Goal: Information Seeking & Learning: Check status

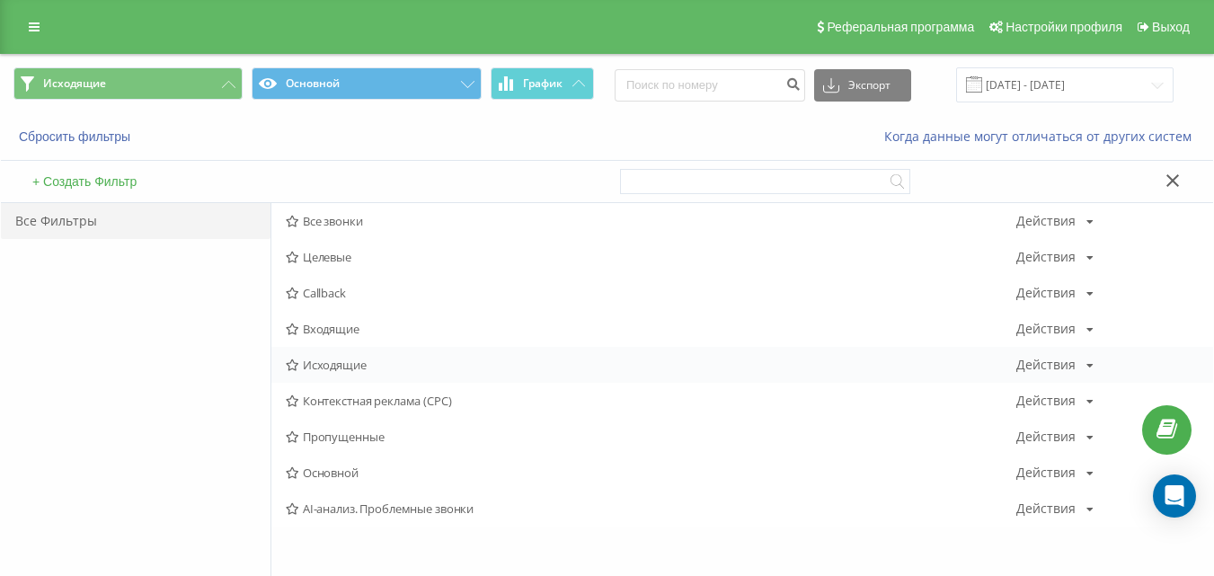
click at [329, 360] on span "Исходящие" at bounding box center [651, 365] width 731 height 13
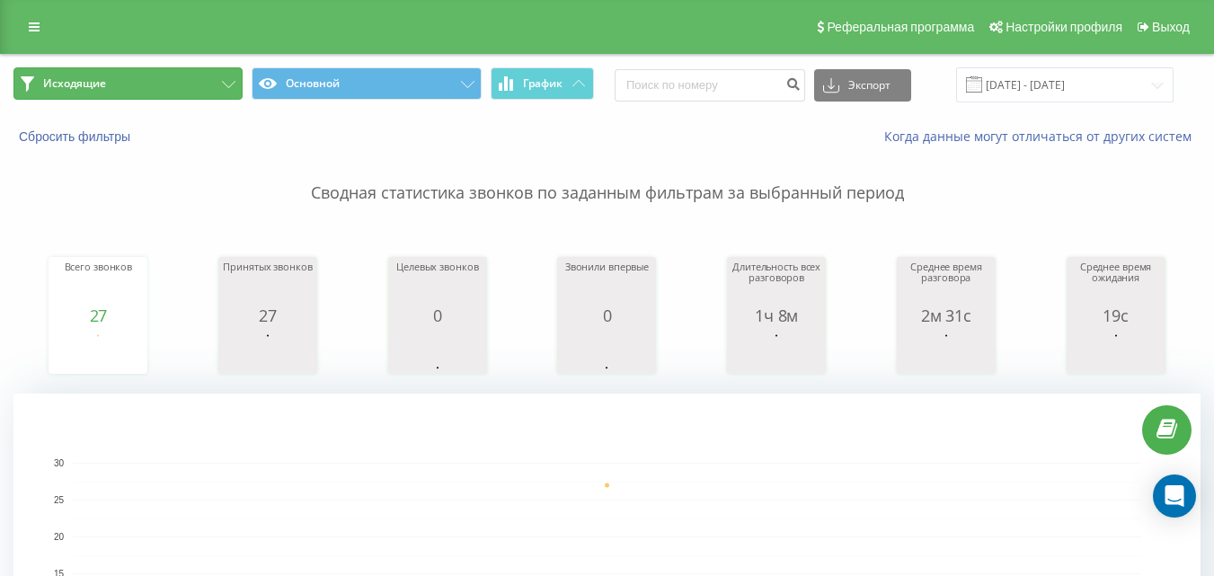
click at [179, 84] on button "Исходящие" at bounding box center [127, 83] width 229 height 32
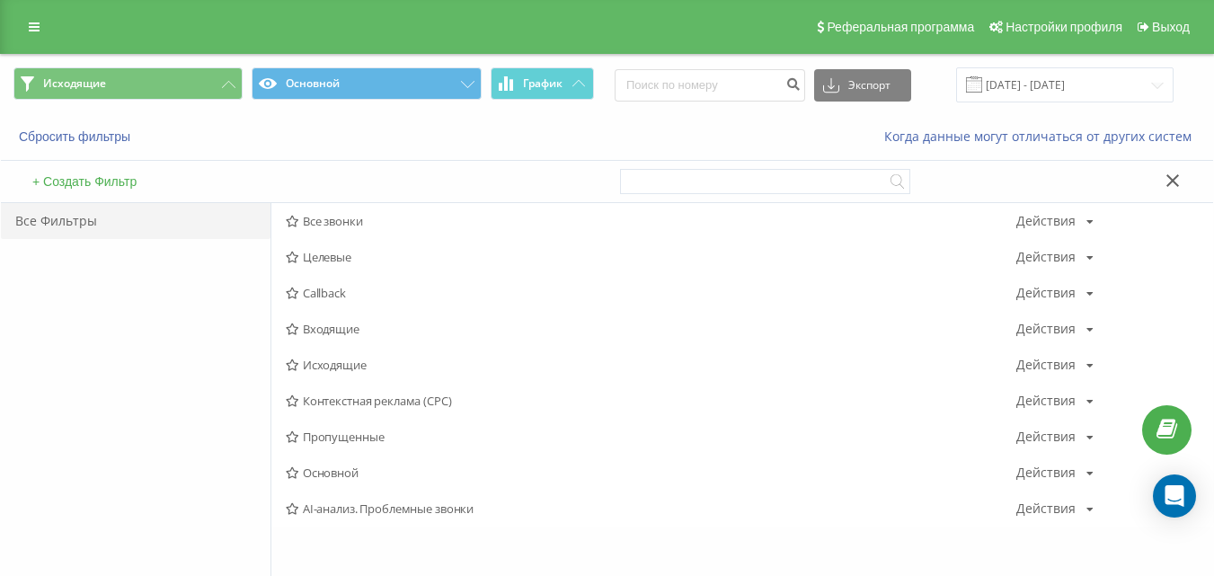
click at [328, 364] on span "Исходящие" at bounding box center [651, 365] width 731 height 13
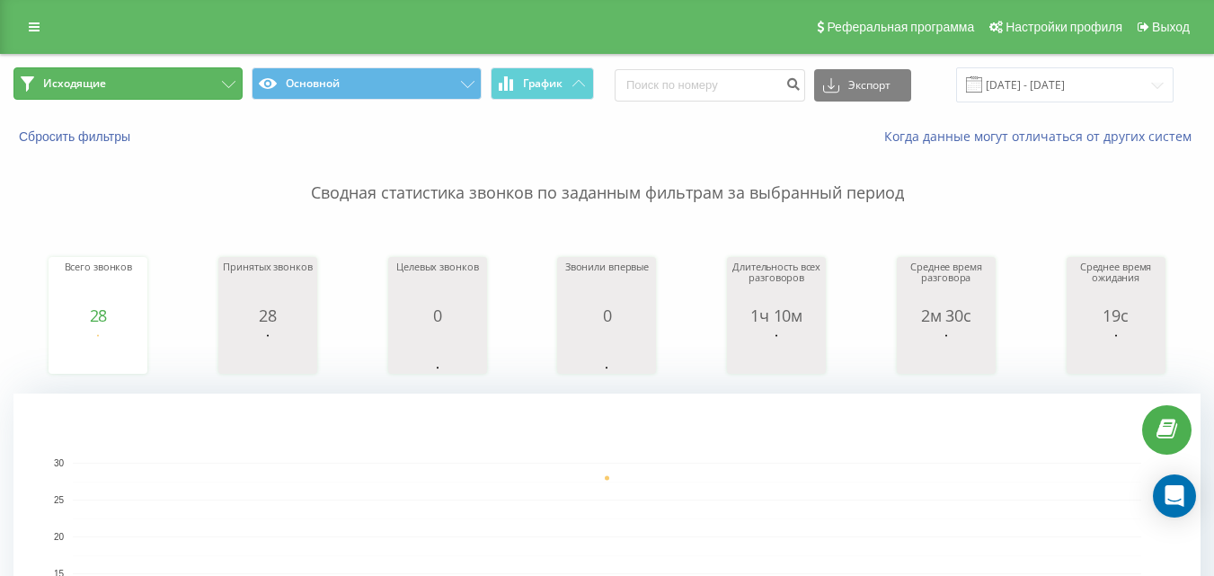
click at [196, 79] on button "Исходящие" at bounding box center [127, 83] width 229 height 32
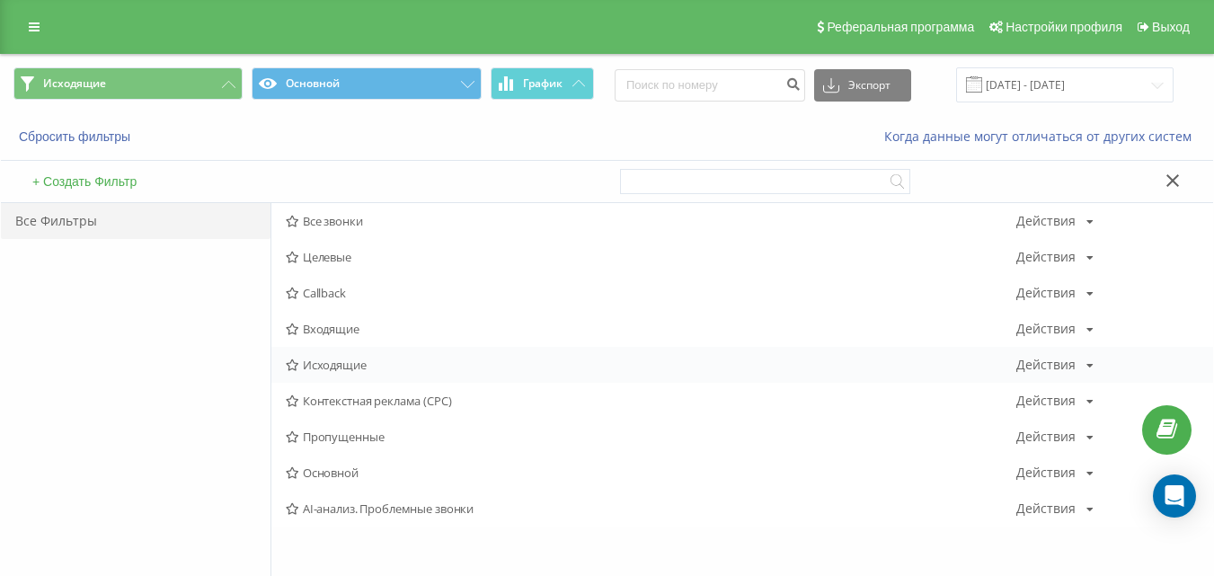
click at [372, 359] on span "Исходящие" at bounding box center [651, 365] width 731 height 13
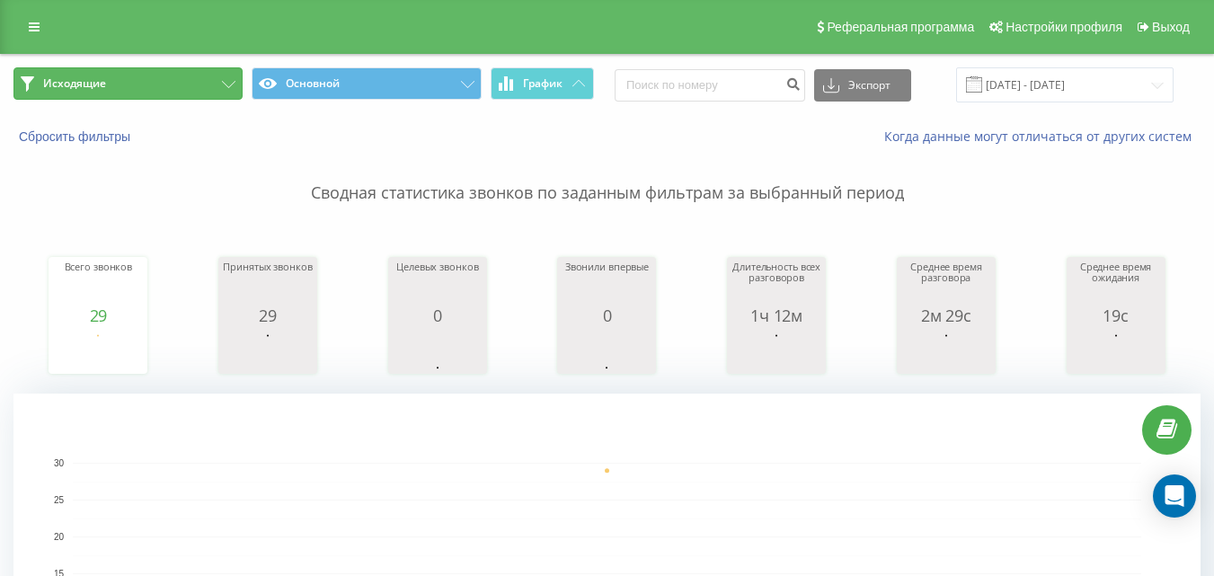
click at [203, 88] on button "Исходящие" at bounding box center [127, 83] width 229 height 32
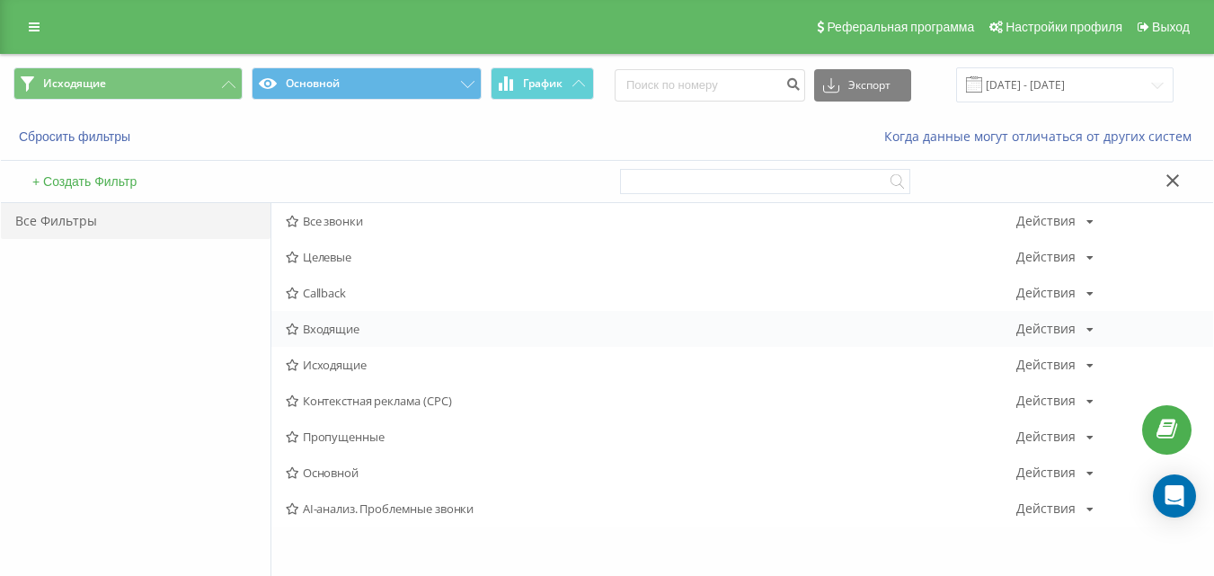
click at [309, 324] on span "Входящие" at bounding box center [651, 329] width 731 height 13
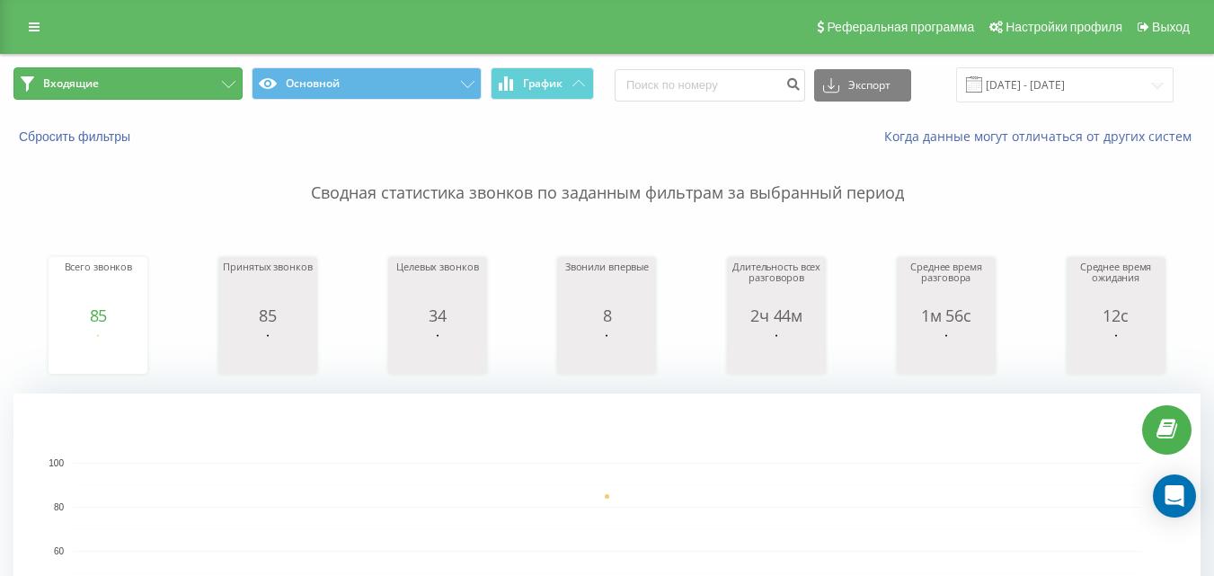
click at [176, 83] on button "Входящие" at bounding box center [127, 83] width 229 height 32
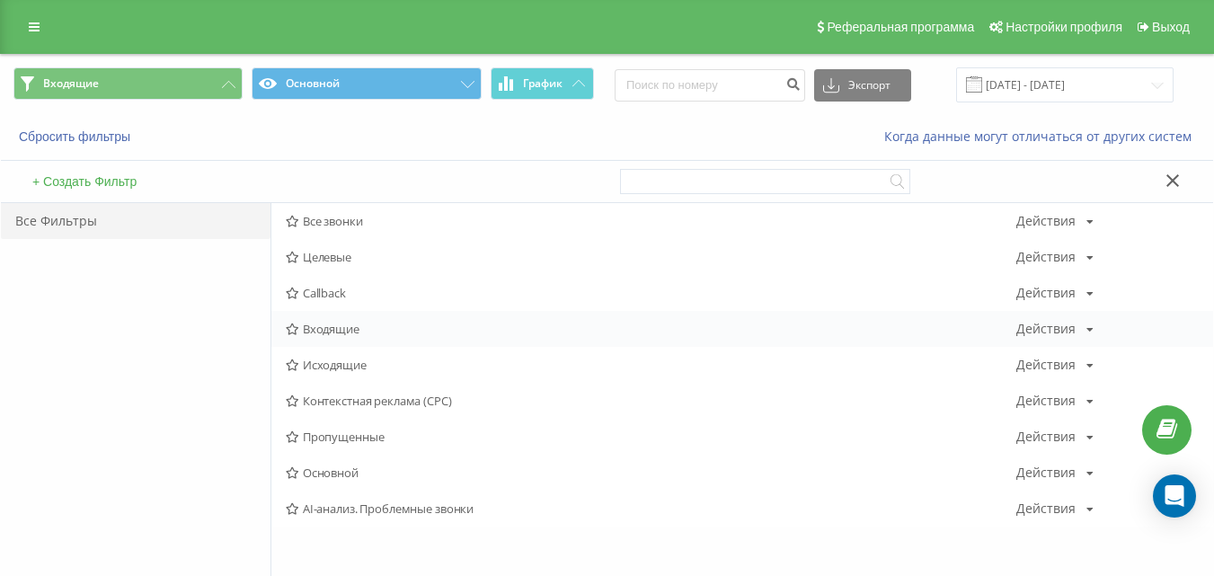
click at [315, 328] on span "Входящие" at bounding box center [651, 329] width 731 height 13
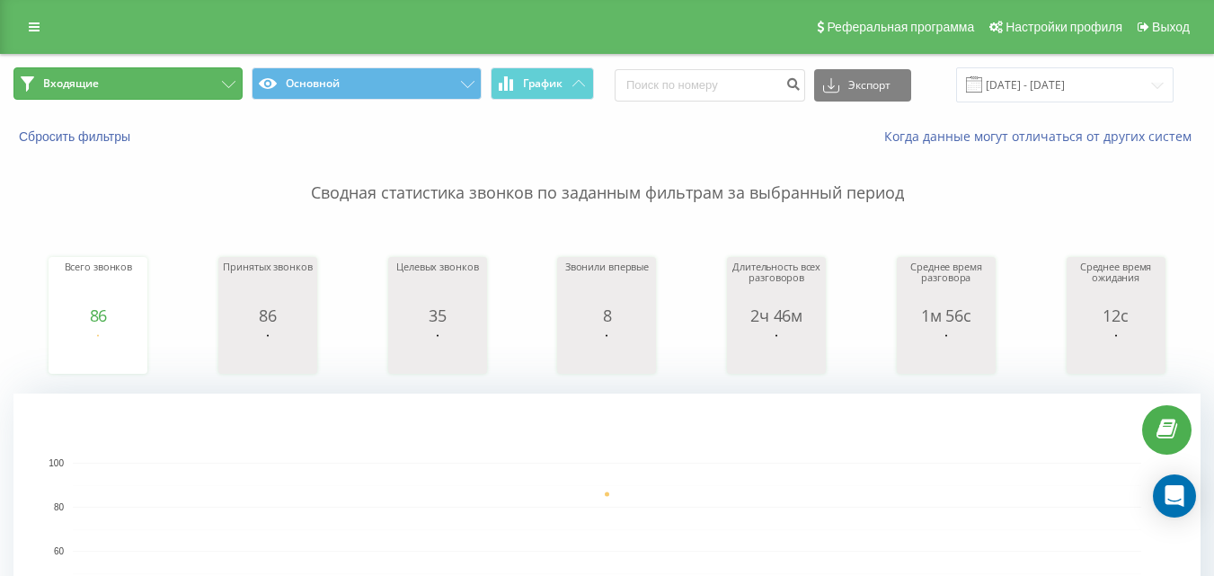
click at [208, 75] on button "Входящие" at bounding box center [127, 83] width 229 height 32
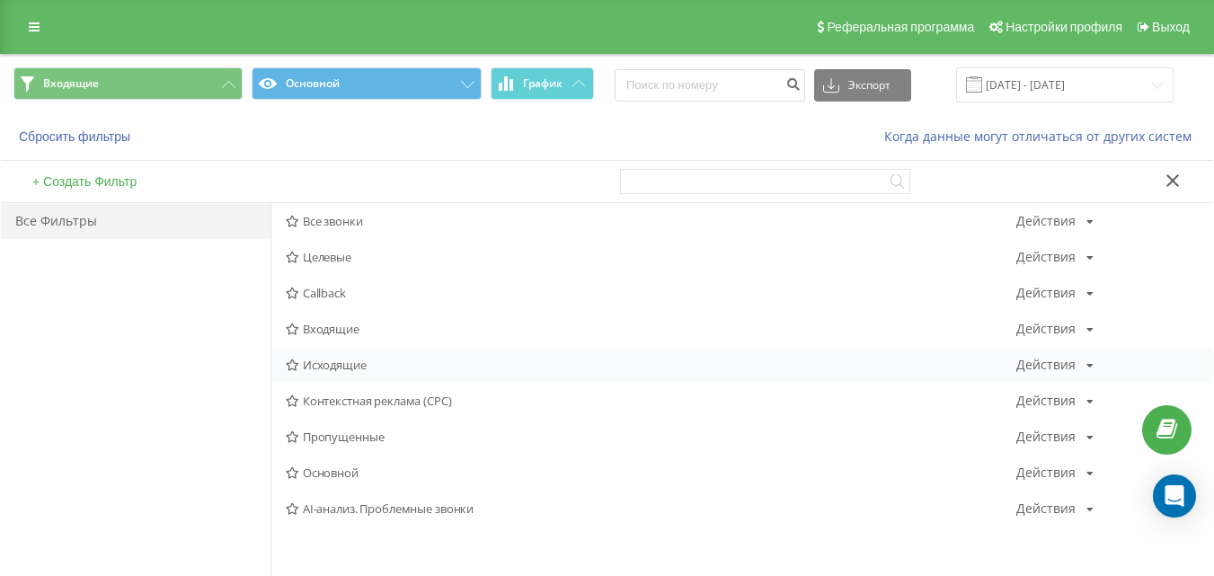
click at [341, 371] on span "Исходящие" at bounding box center [651, 365] width 731 height 13
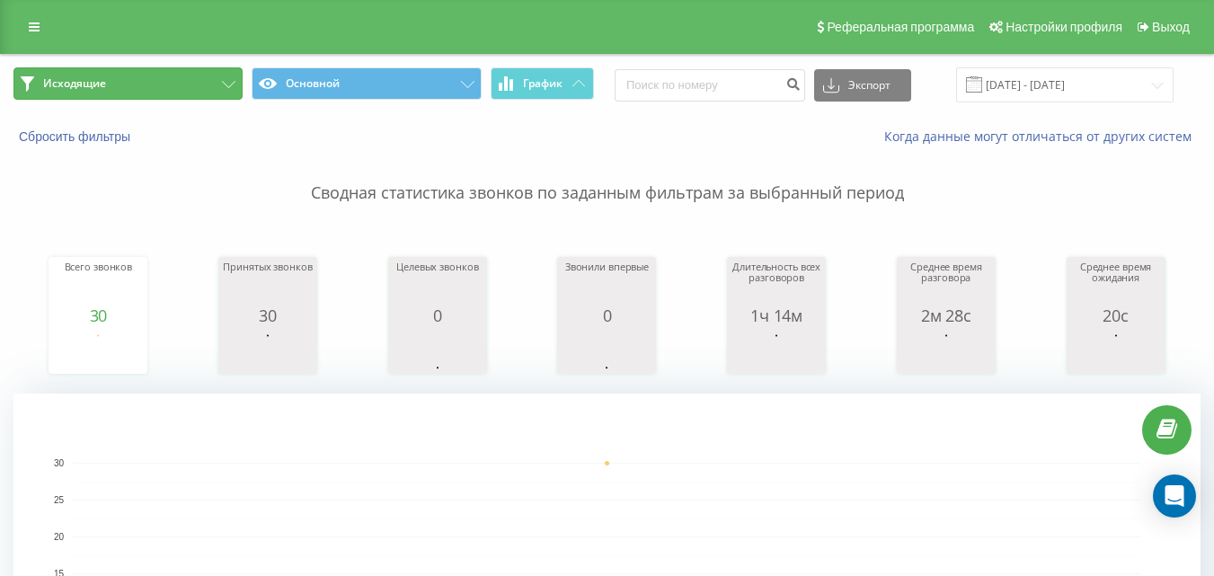
click at [161, 79] on button "Исходящие" at bounding box center [127, 83] width 229 height 32
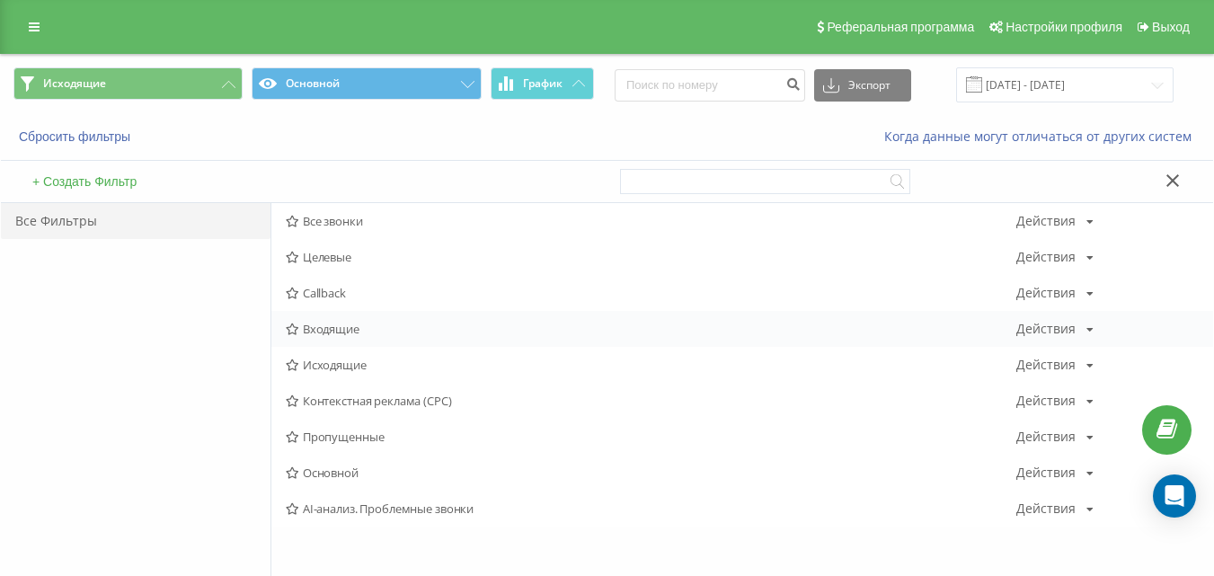
click at [311, 330] on span "Входящие" at bounding box center [651, 329] width 731 height 13
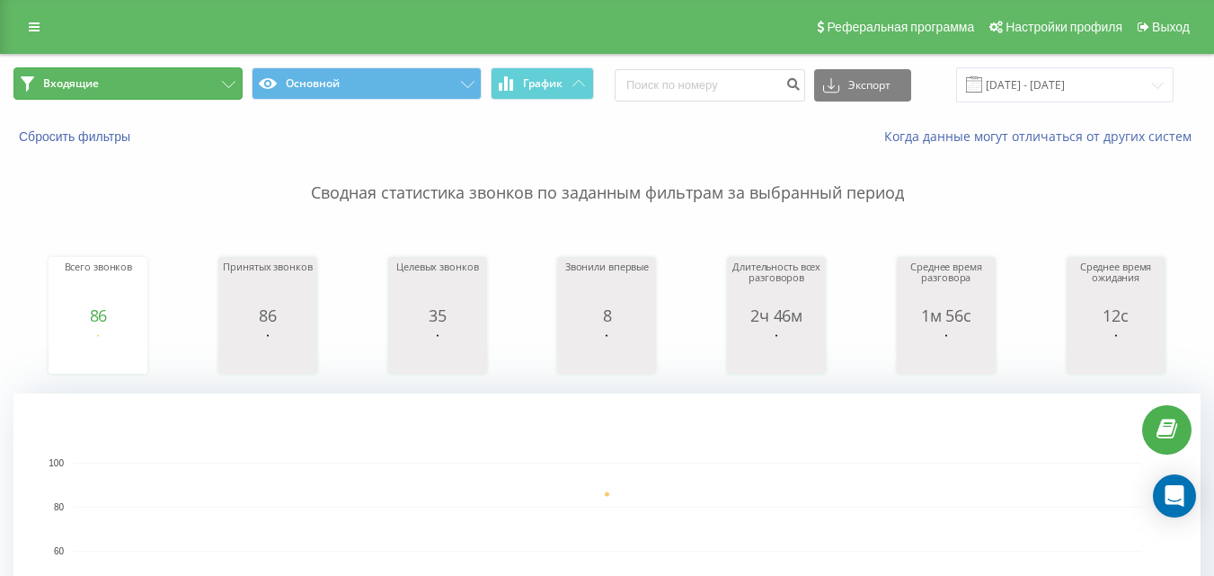
click at [189, 84] on button "Входящие" at bounding box center [127, 83] width 229 height 32
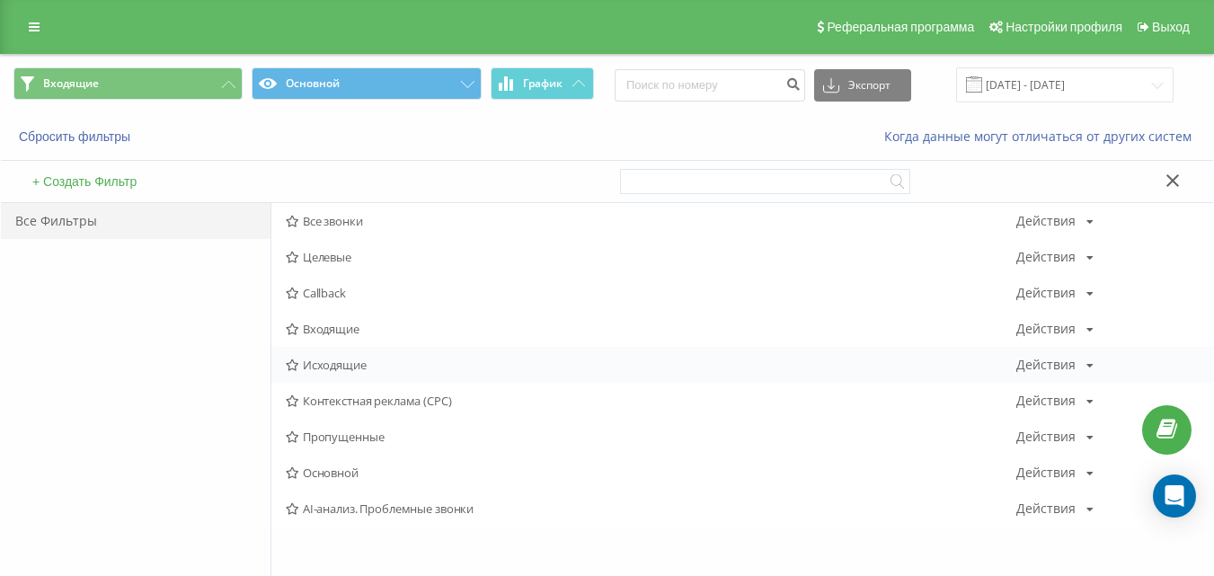
click at [324, 374] on div "Исходящие Действия Редактировать Копировать Удалить По умолчанию Поделиться" at bounding box center [742, 365] width 942 height 36
click at [324, 373] on div "Исходящие Действия Редактировать Копировать Удалить По умолчанию Поделиться" at bounding box center [742, 365] width 942 height 36
click at [332, 347] on div "Исходящие Действия Редактировать Копировать Удалить По умолчанию Поделиться" at bounding box center [742, 365] width 942 height 36
click at [333, 361] on span "Исходящие" at bounding box center [651, 365] width 731 height 13
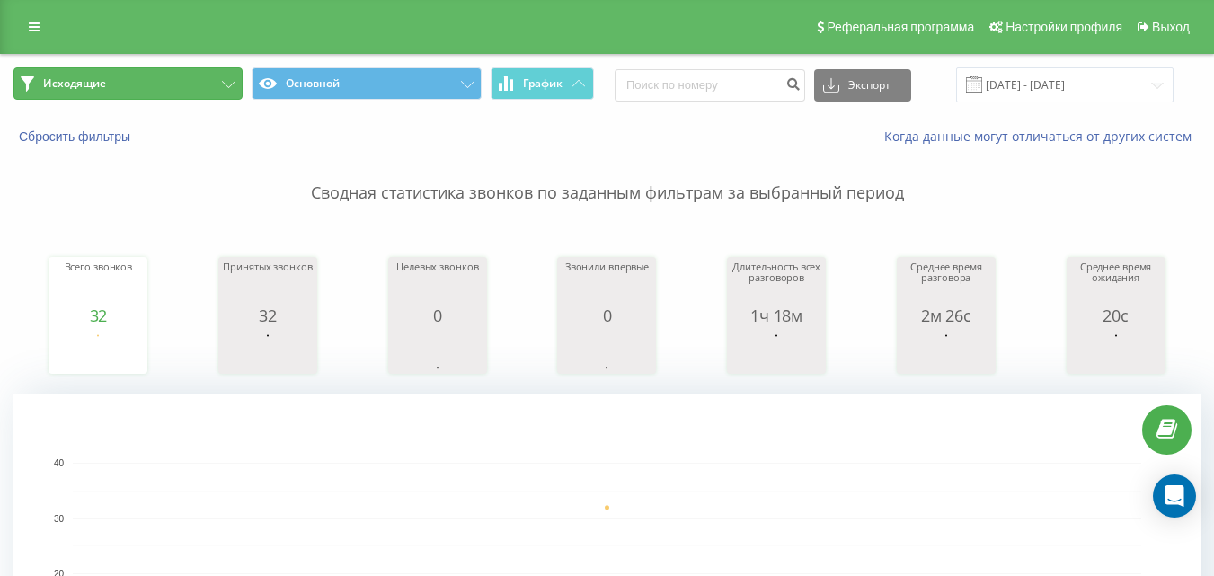
click at [218, 93] on button "Исходящие" at bounding box center [127, 83] width 229 height 32
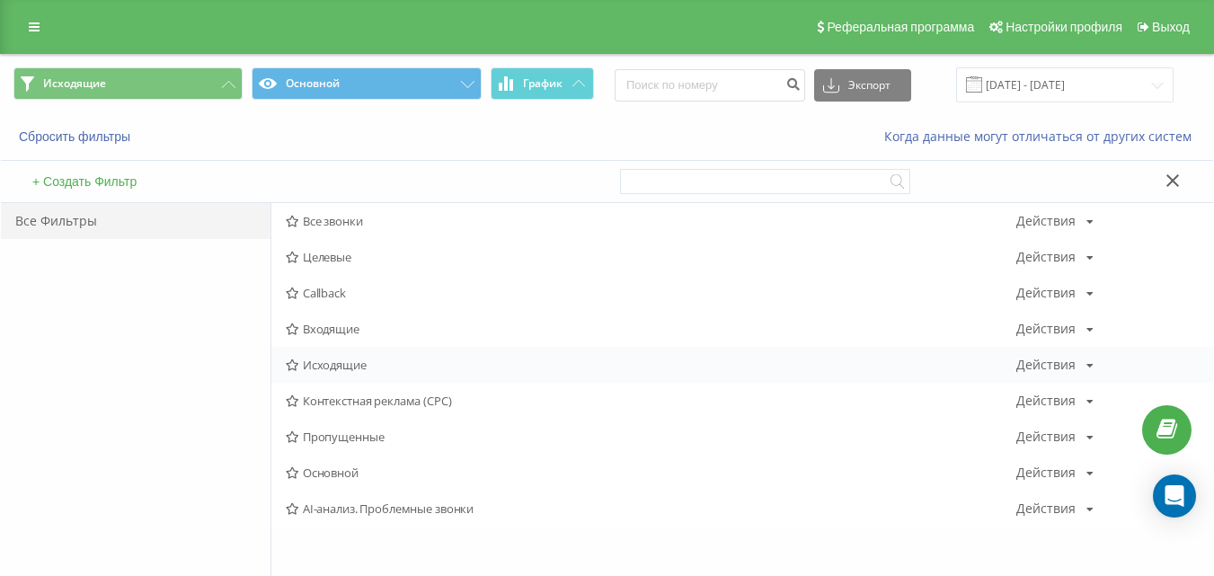
click at [338, 365] on span "Исходящие" at bounding box center [651, 365] width 731 height 13
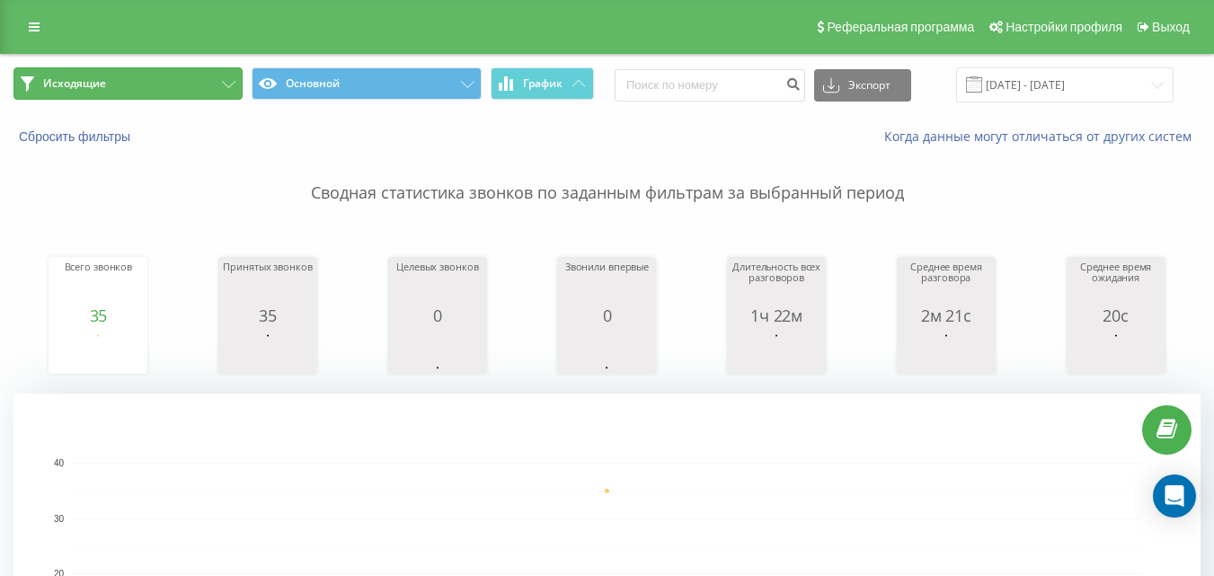
click at [204, 95] on button "Исходящие" at bounding box center [127, 83] width 229 height 32
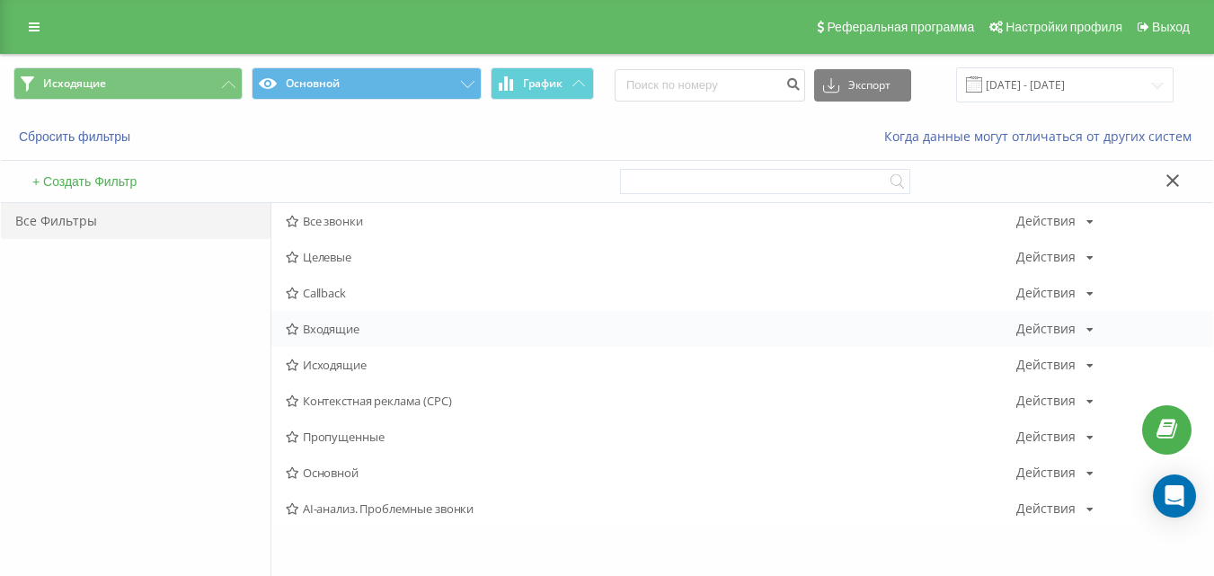
click at [343, 325] on span "Входящие" at bounding box center [651, 329] width 731 height 13
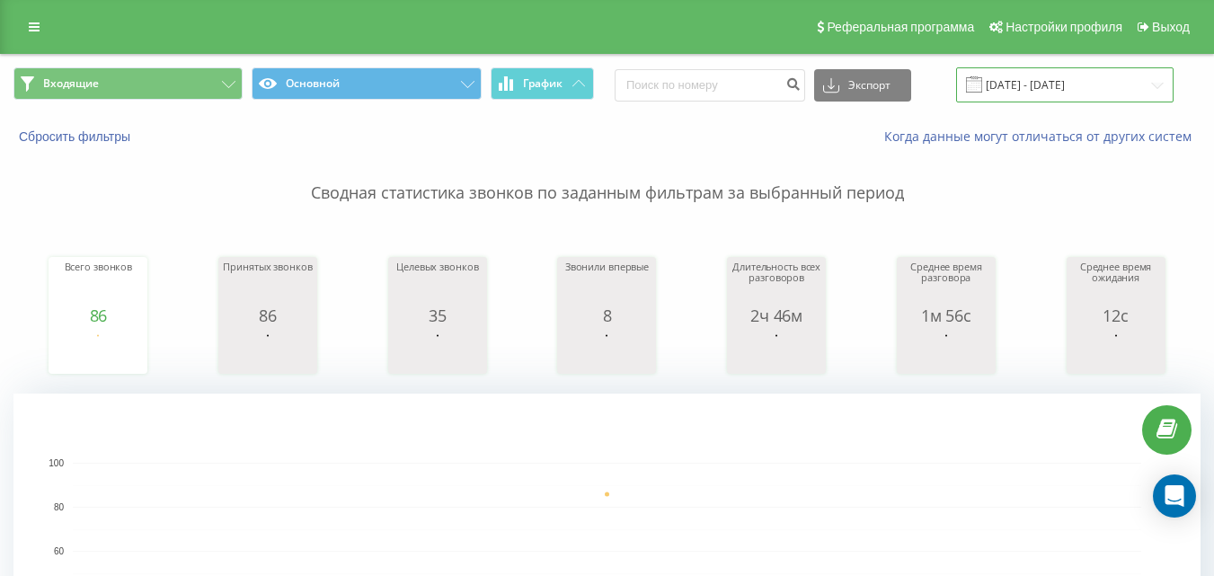
click at [1034, 74] on input "[DATE] - [DATE]" at bounding box center [1064, 84] width 217 height 35
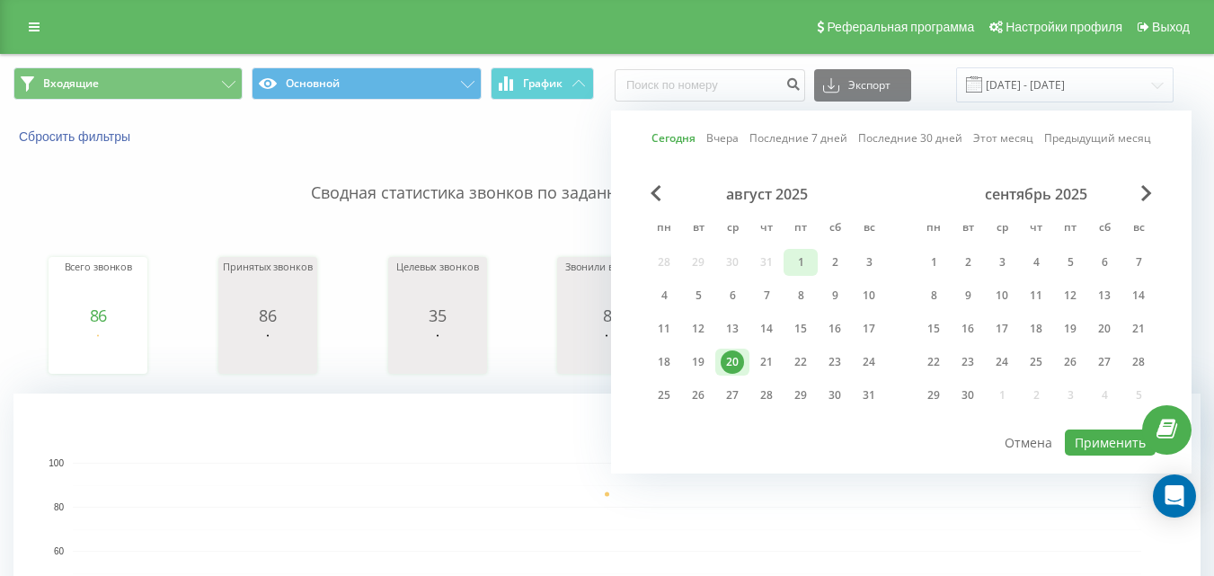
click at [794, 259] on div "1" at bounding box center [800, 262] width 23 height 23
click at [733, 359] on div "20" at bounding box center [732, 361] width 23 height 23
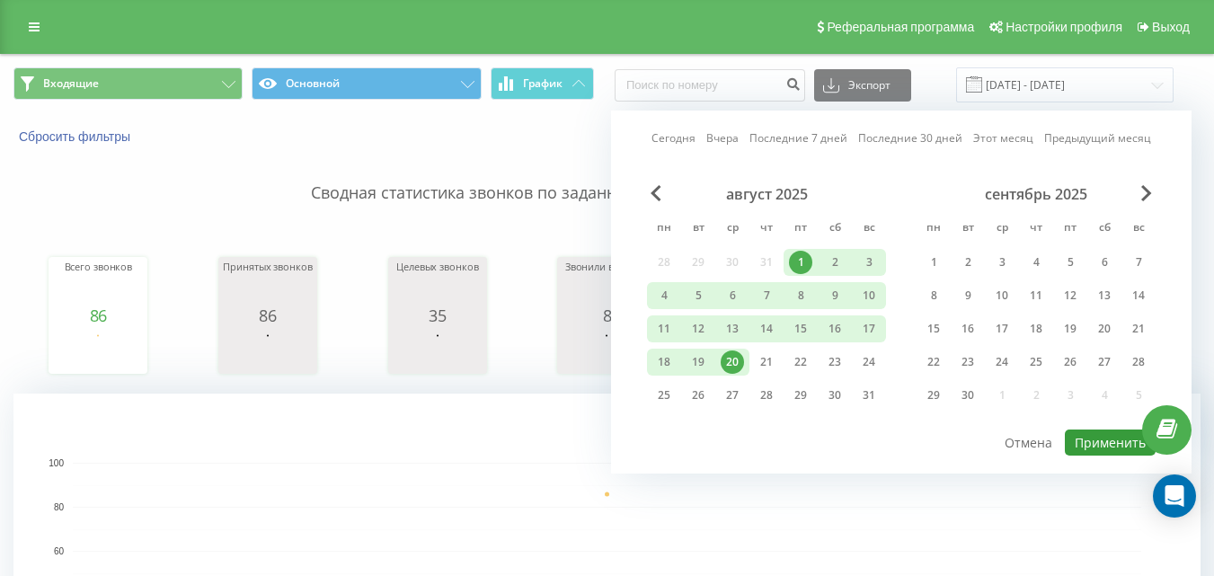
click at [1122, 441] on button "Применить" at bounding box center [1110, 443] width 91 height 26
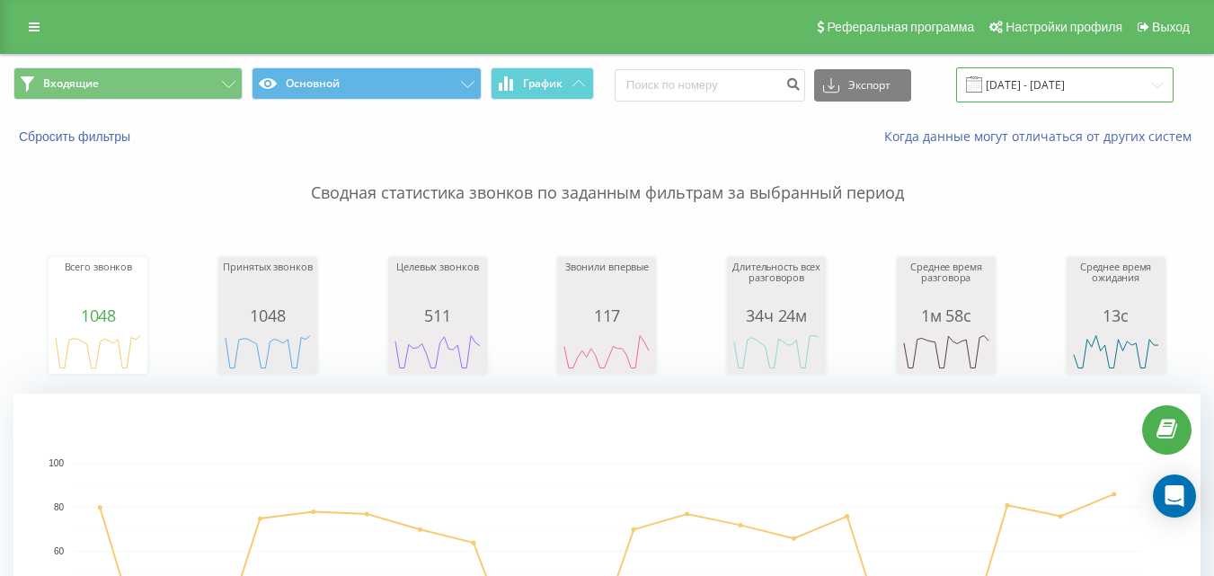
click at [1115, 93] on input "[DATE] - [DATE]" at bounding box center [1064, 84] width 217 height 35
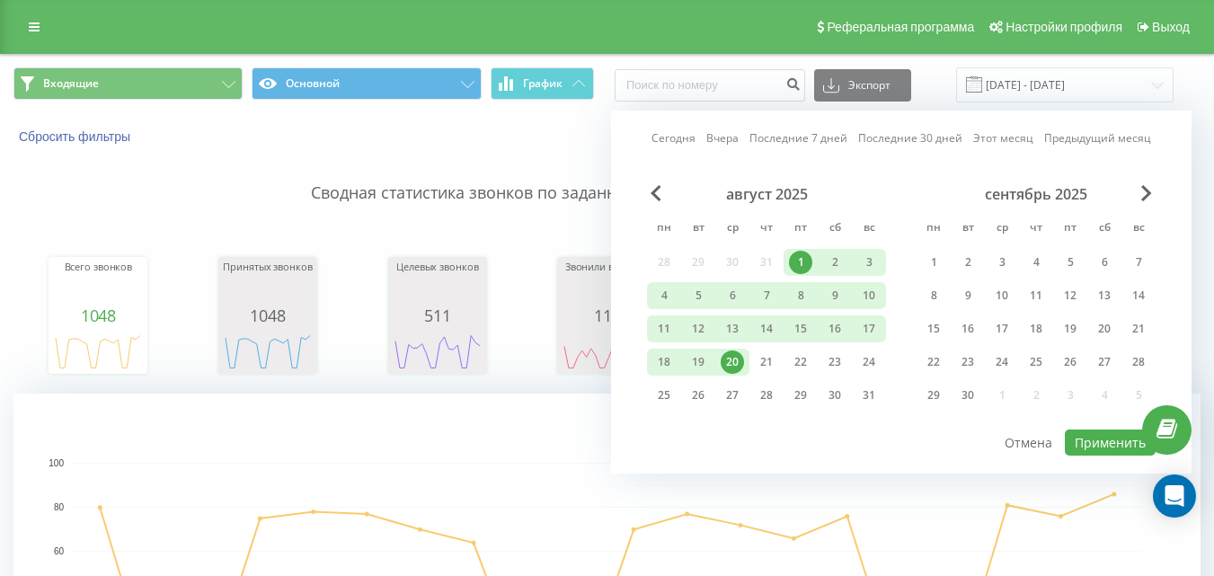
click at [982, 85] on span at bounding box center [974, 84] width 16 height 16
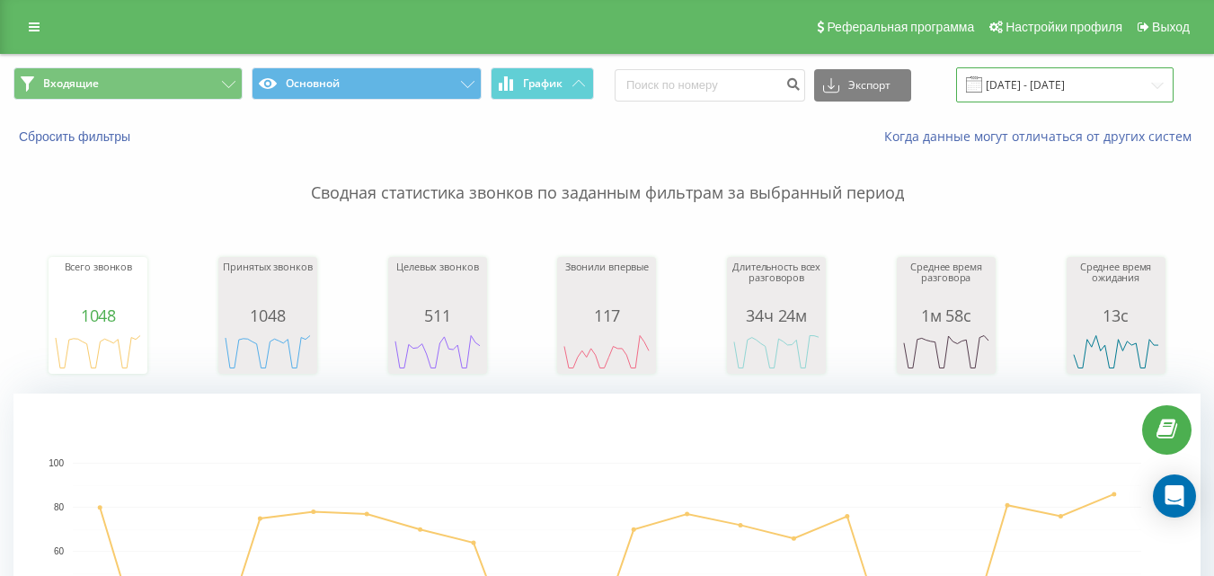
click at [1010, 80] on input "[DATE] - [DATE]" at bounding box center [1064, 84] width 217 height 35
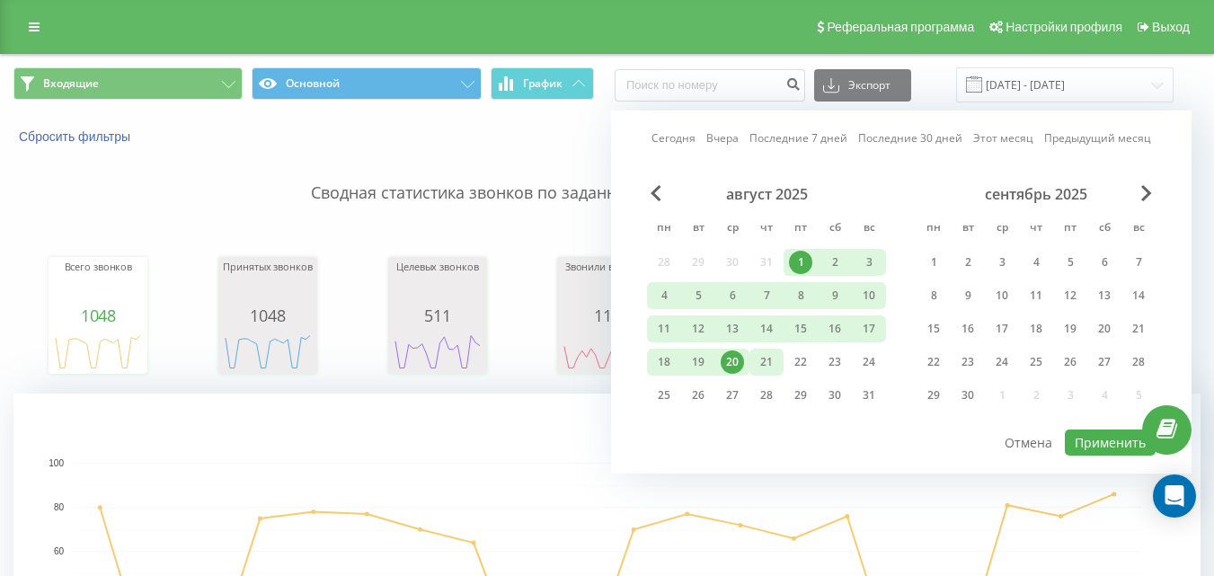
click at [770, 360] on div "21" at bounding box center [766, 361] width 23 height 23
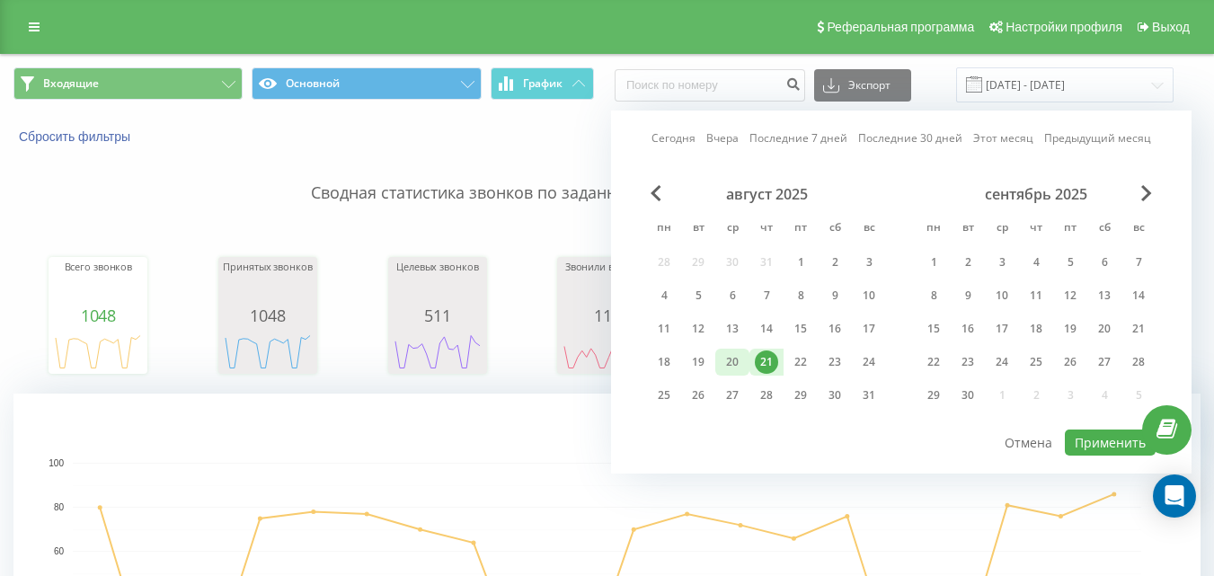
click at [742, 368] on div "20" at bounding box center [732, 361] width 23 height 23
click at [1114, 448] on button "Применить" at bounding box center [1110, 443] width 91 height 26
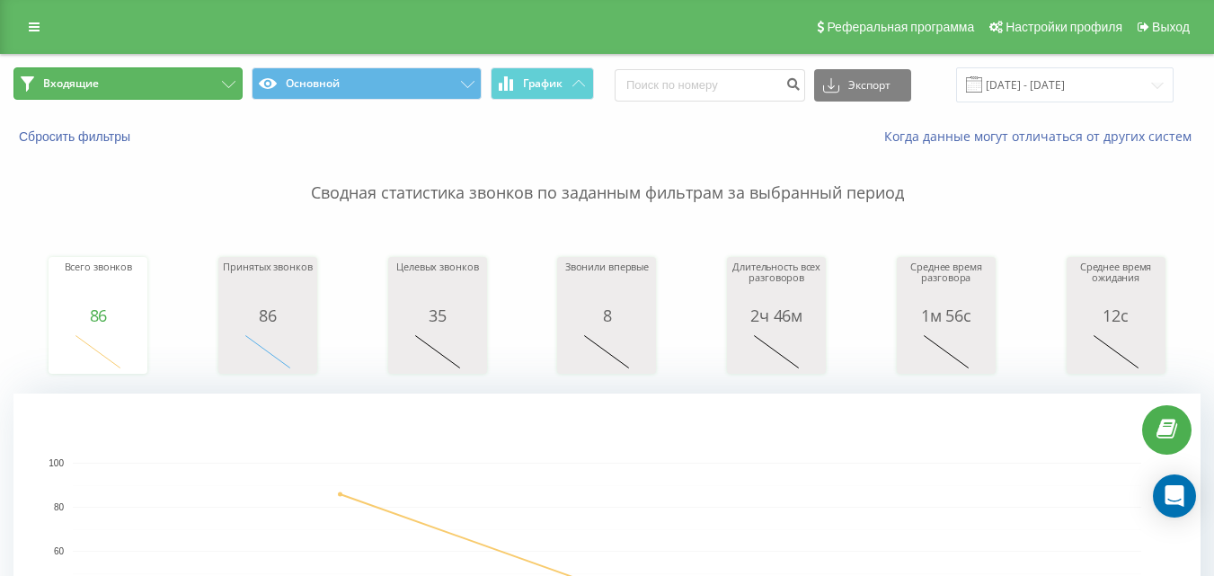
click at [189, 98] on button "Входящие" at bounding box center [127, 83] width 229 height 32
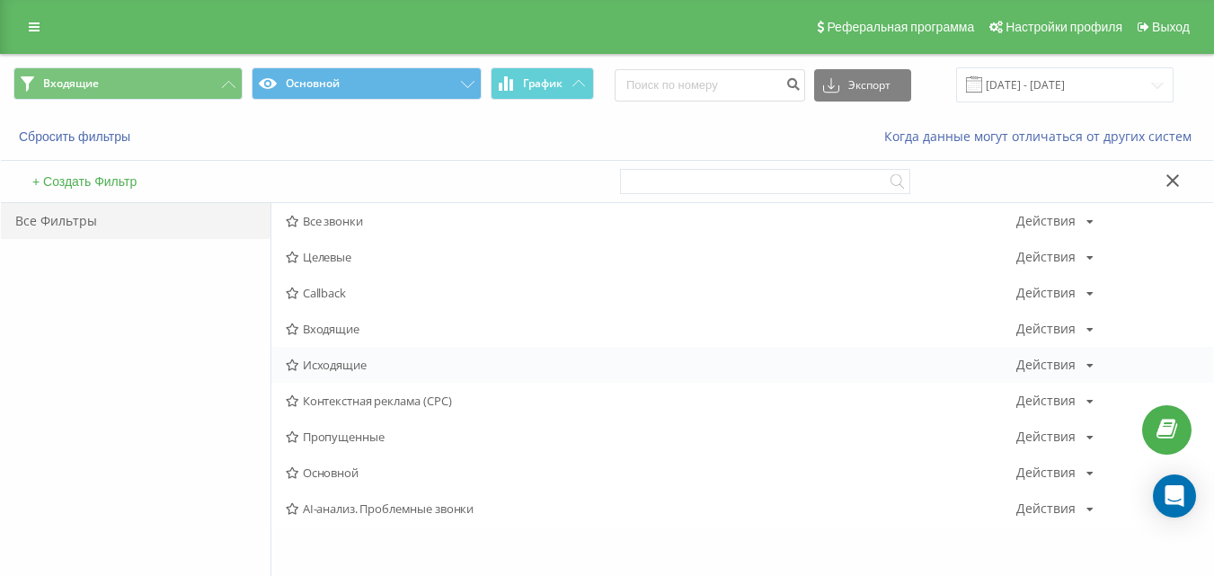
click at [306, 359] on span "Исходящие" at bounding box center [651, 365] width 731 height 13
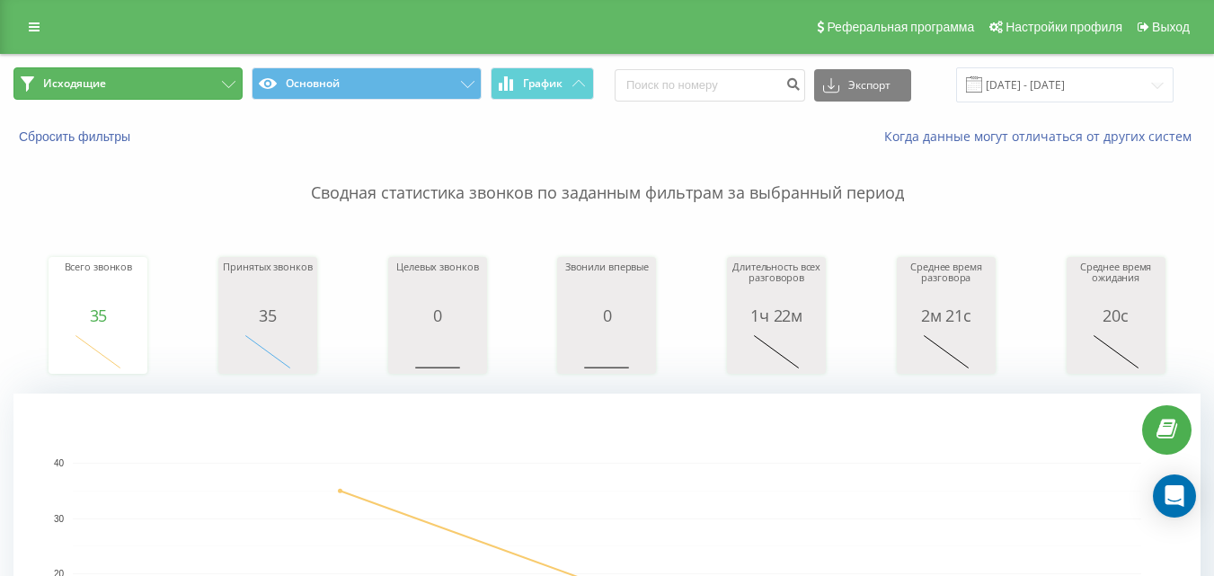
click at [187, 93] on button "Исходящие" at bounding box center [127, 83] width 229 height 32
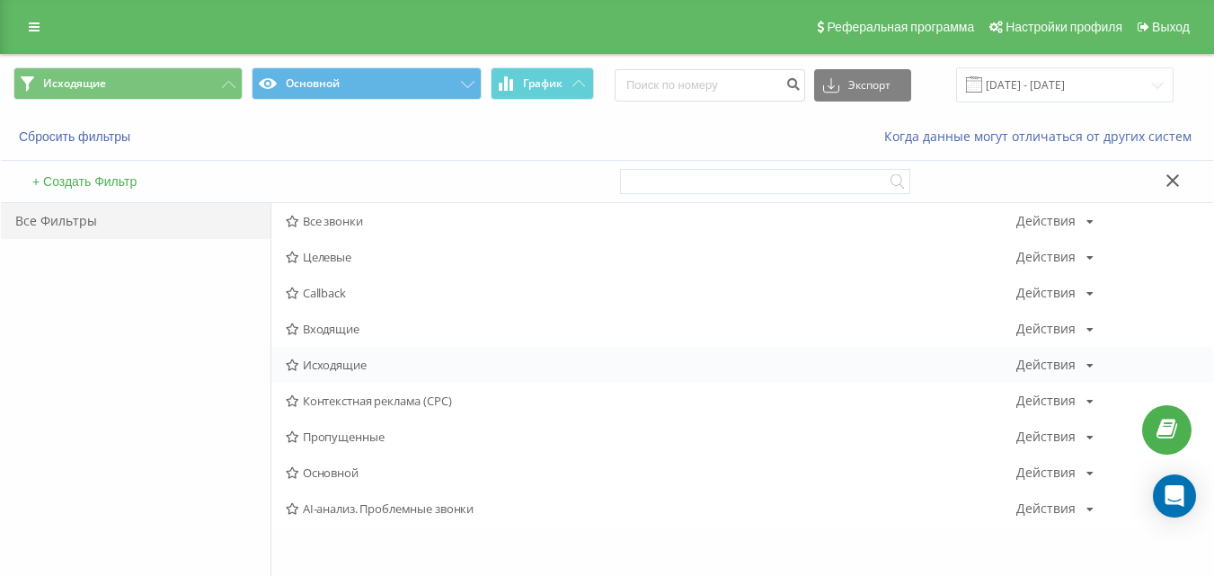
click at [343, 368] on span "Исходящие" at bounding box center [651, 365] width 731 height 13
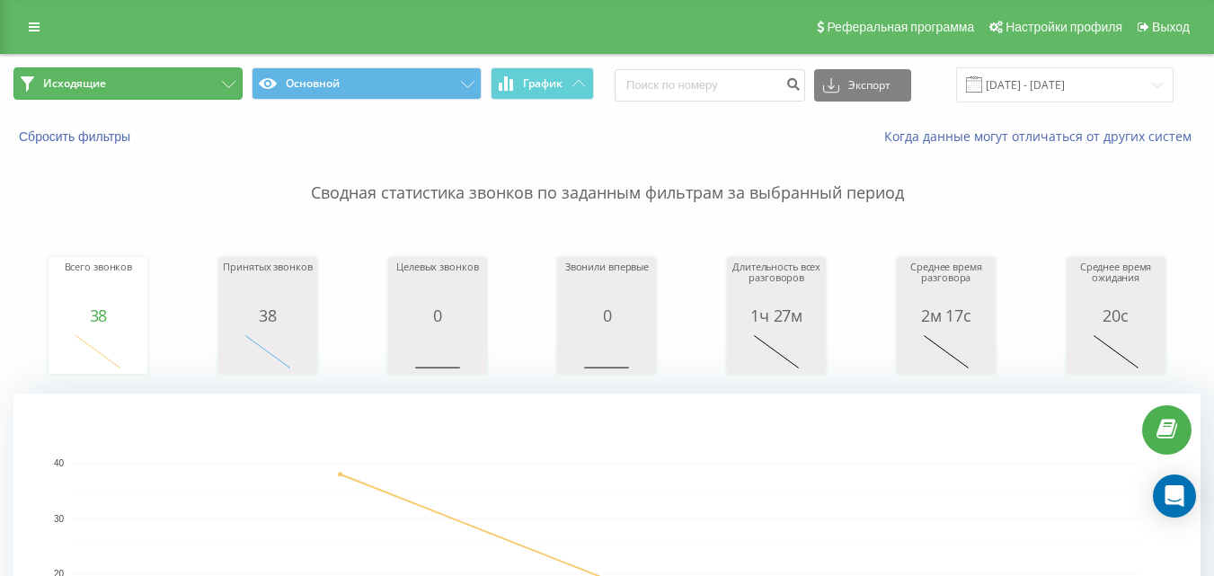
click at [182, 87] on button "Исходящие" at bounding box center [127, 83] width 229 height 32
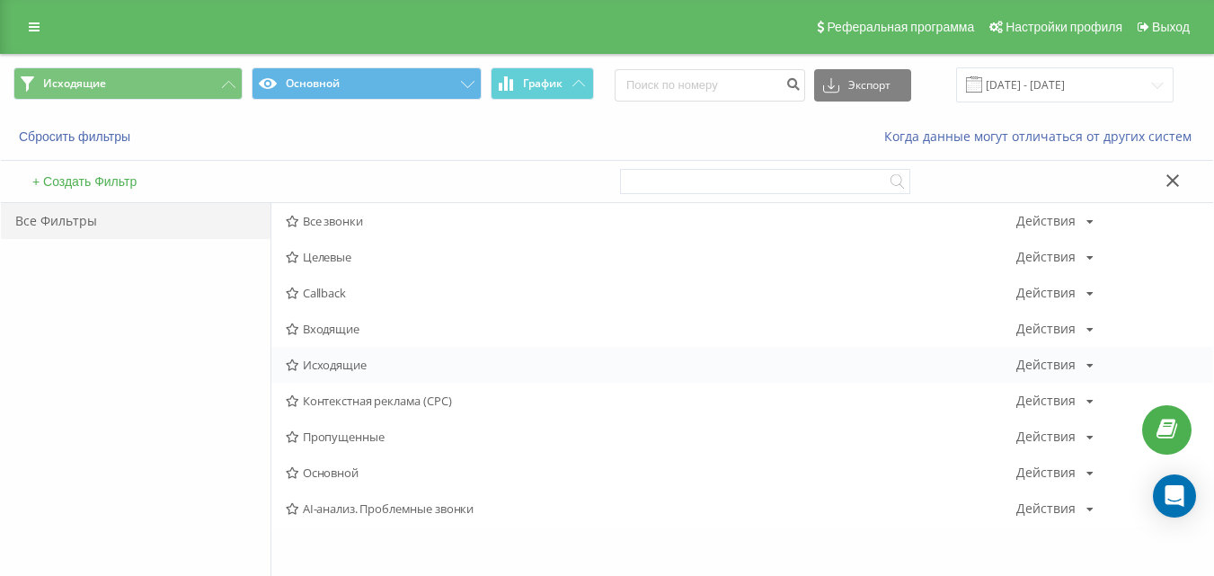
click at [351, 359] on span "Исходящие" at bounding box center [651, 365] width 731 height 13
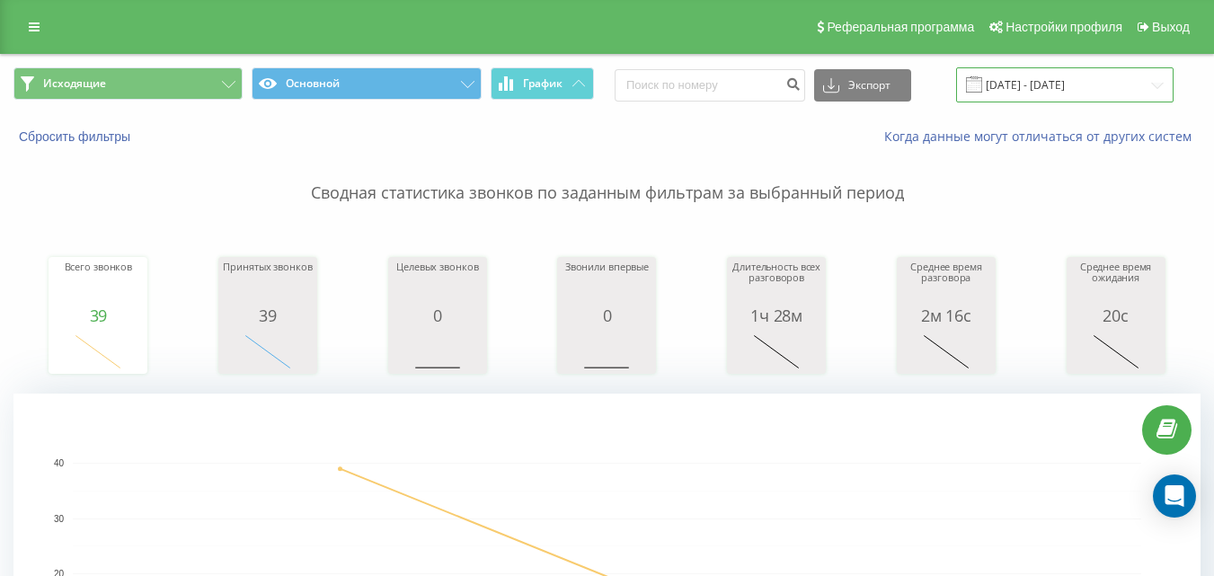
click at [1038, 89] on input "[DATE] - [DATE]" at bounding box center [1064, 84] width 217 height 35
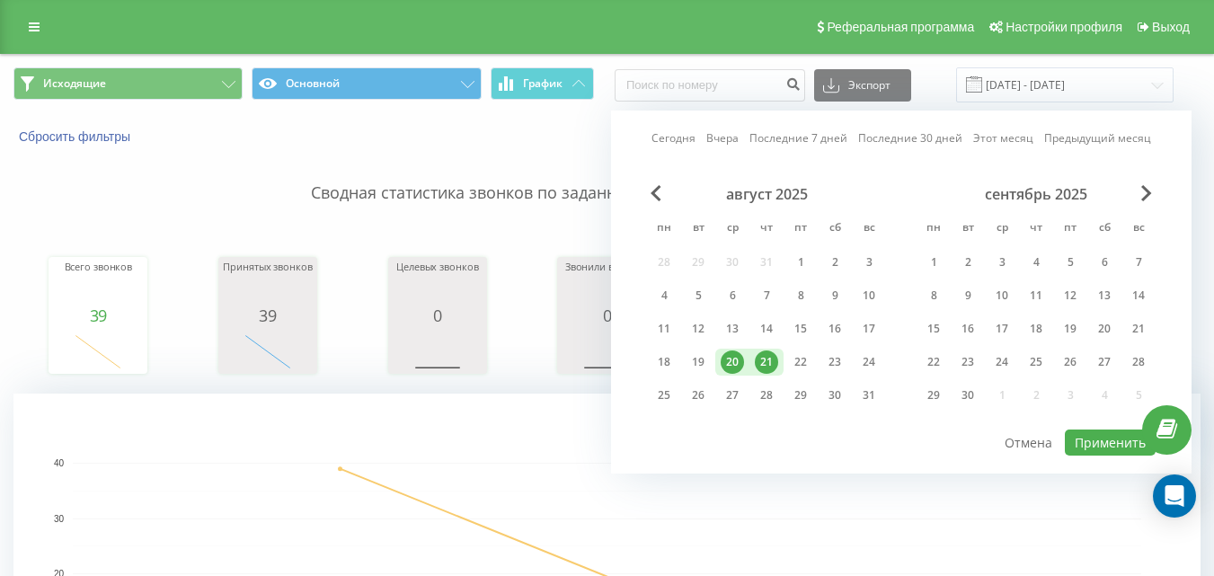
click at [733, 366] on div "20" at bounding box center [732, 361] width 23 height 23
click at [1108, 439] on button "Применить" at bounding box center [1110, 443] width 91 height 26
type input "[DATE] - [DATE]"
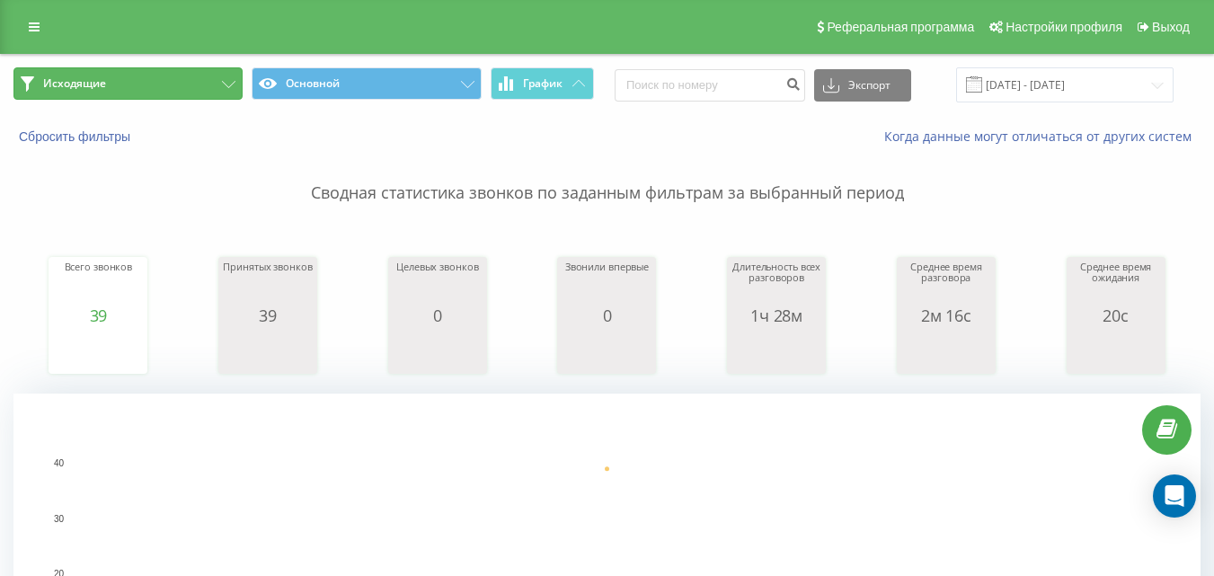
drag, startPoint x: 157, startPoint y: 74, endPoint x: 182, endPoint y: 101, distance: 36.9
click at [157, 75] on button "Исходящие" at bounding box center [127, 83] width 229 height 32
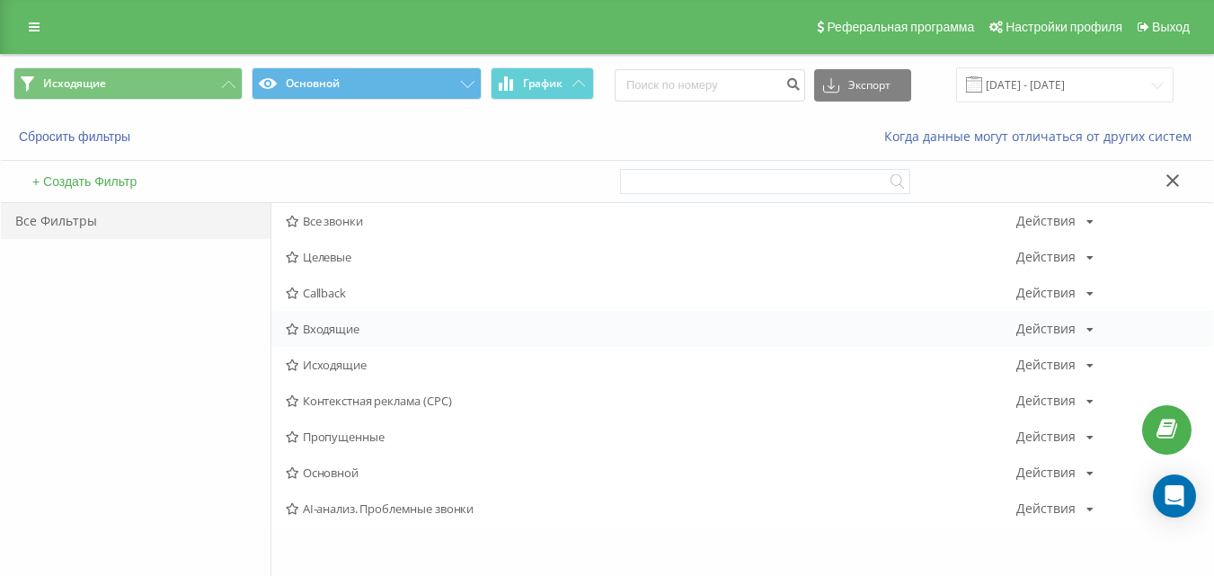
click at [348, 326] on span "Входящие" at bounding box center [651, 329] width 731 height 13
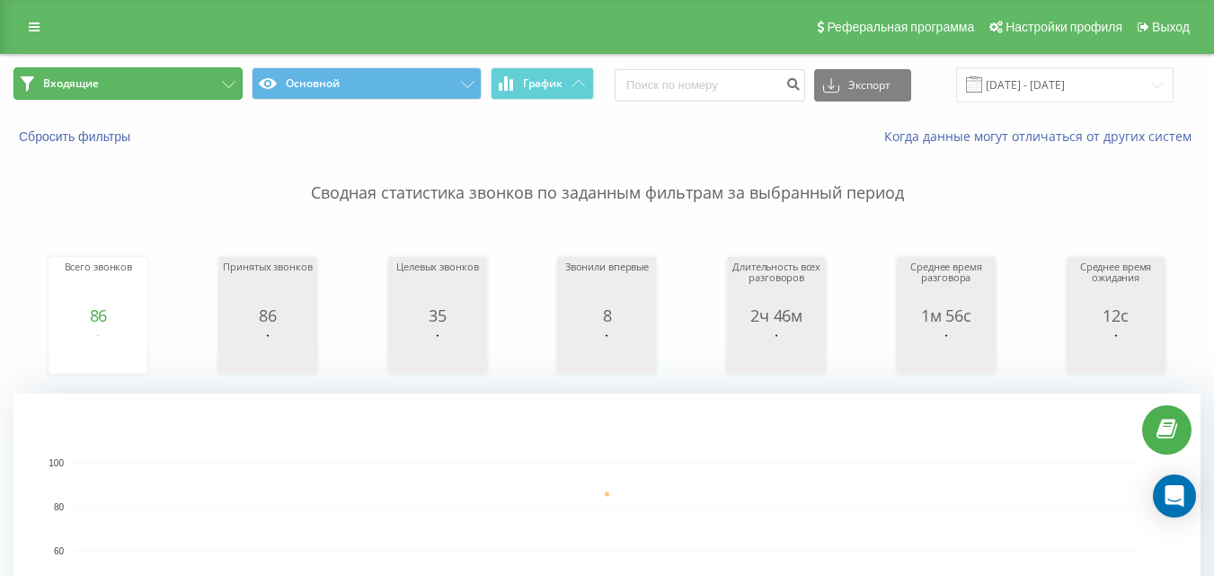
click at [208, 79] on button "Входящие" at bounding box center [127, 83] width 229 height 32
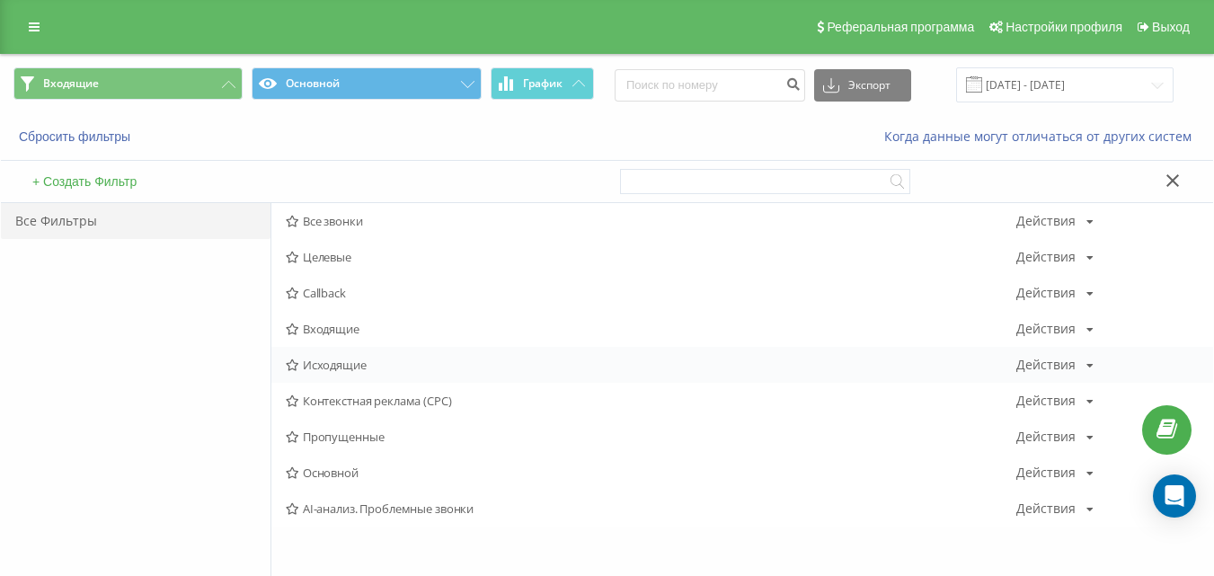
click at [324, 365] on span "Исходящие" at bounding box center [651, 365] width 731 height 13
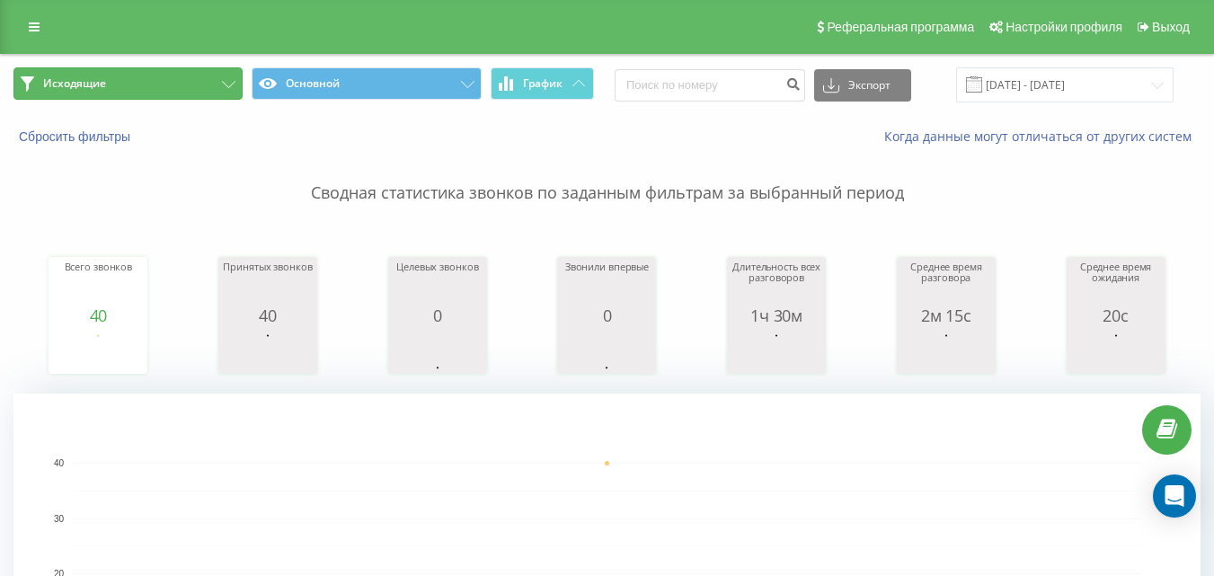
click at [216, 75] on button "Исходящие" at bounding box center [127, 83] width 229 height 32
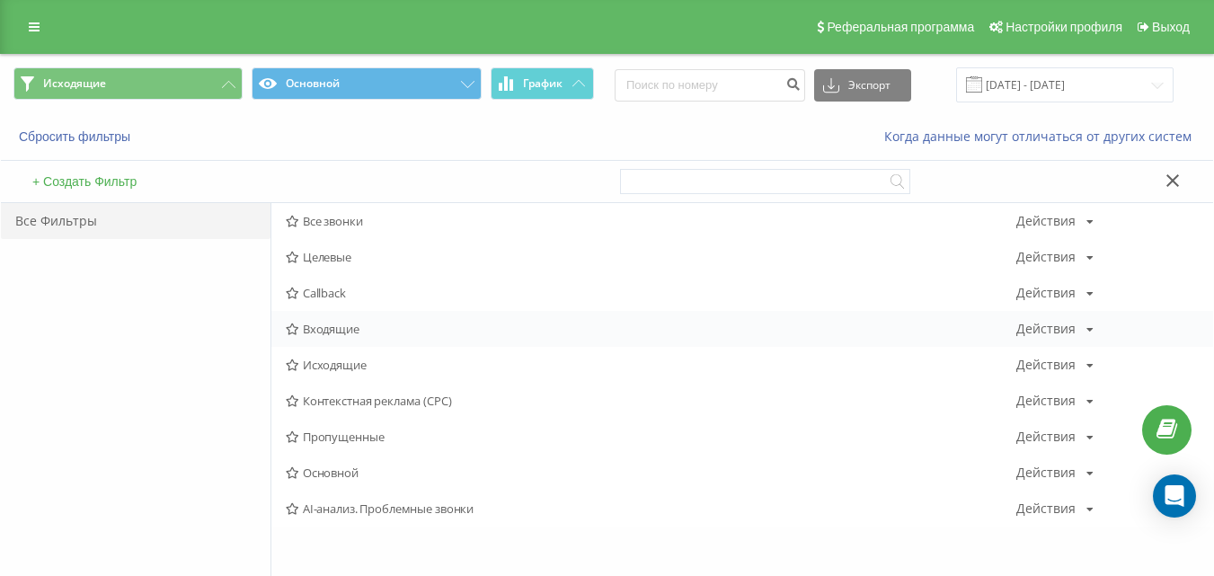
click at [324, 328] on span "Входящие" at bounding box center [651, 329] width 731 height 13
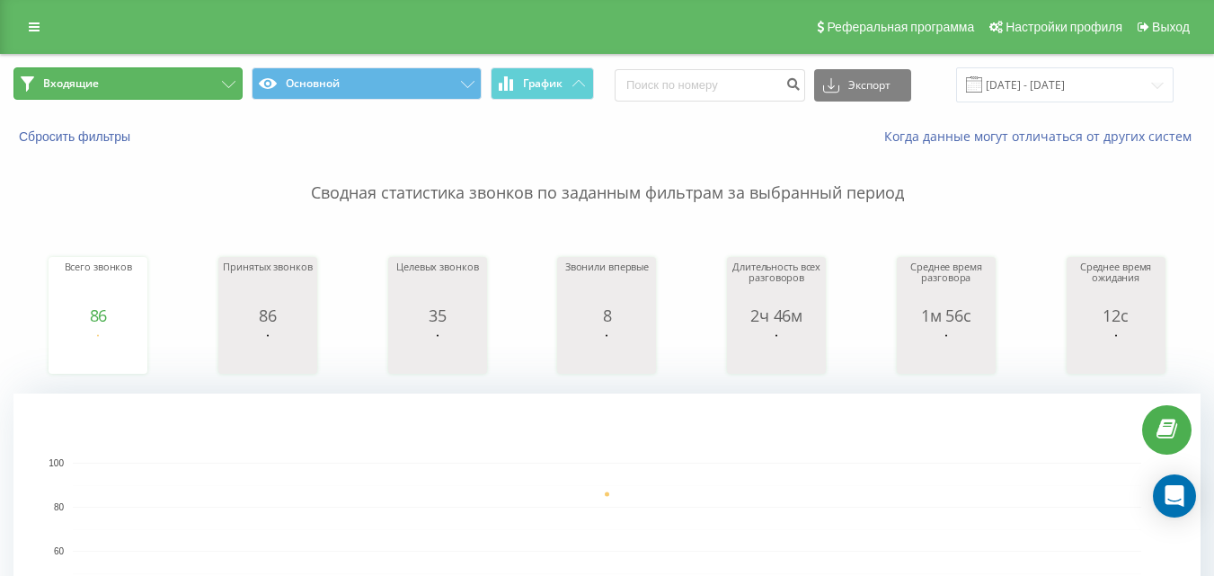
click at [217, 89] on button "Входящие" at bounding box center [127, 83] width 229 height 32
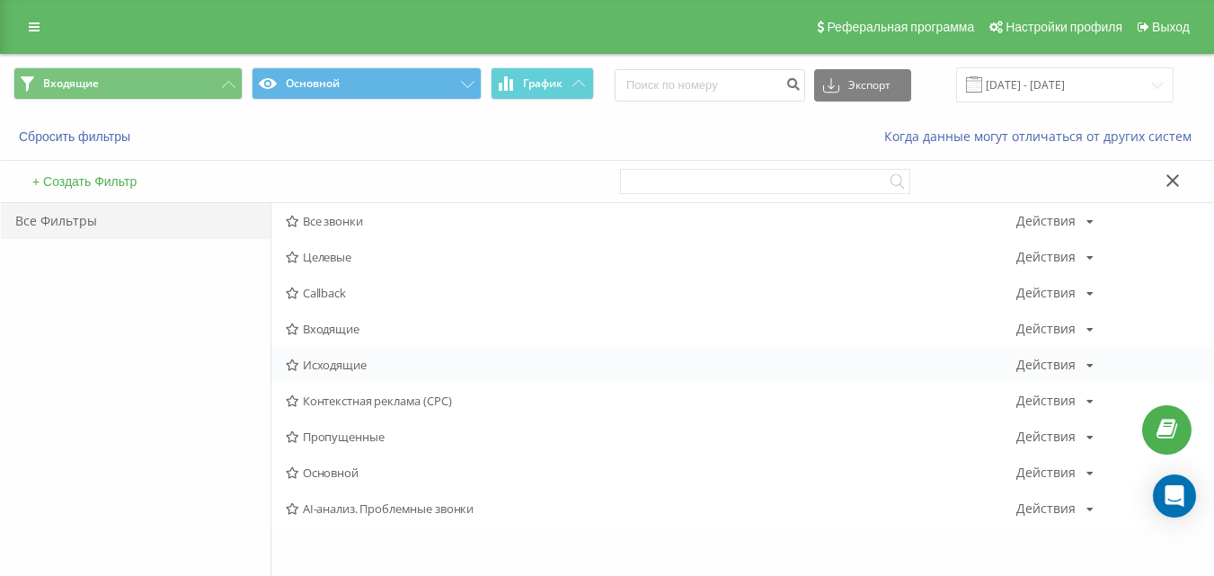
click at [344, 360] on span "Исходящие" at bounding box center [651, 365] width 731 height 13
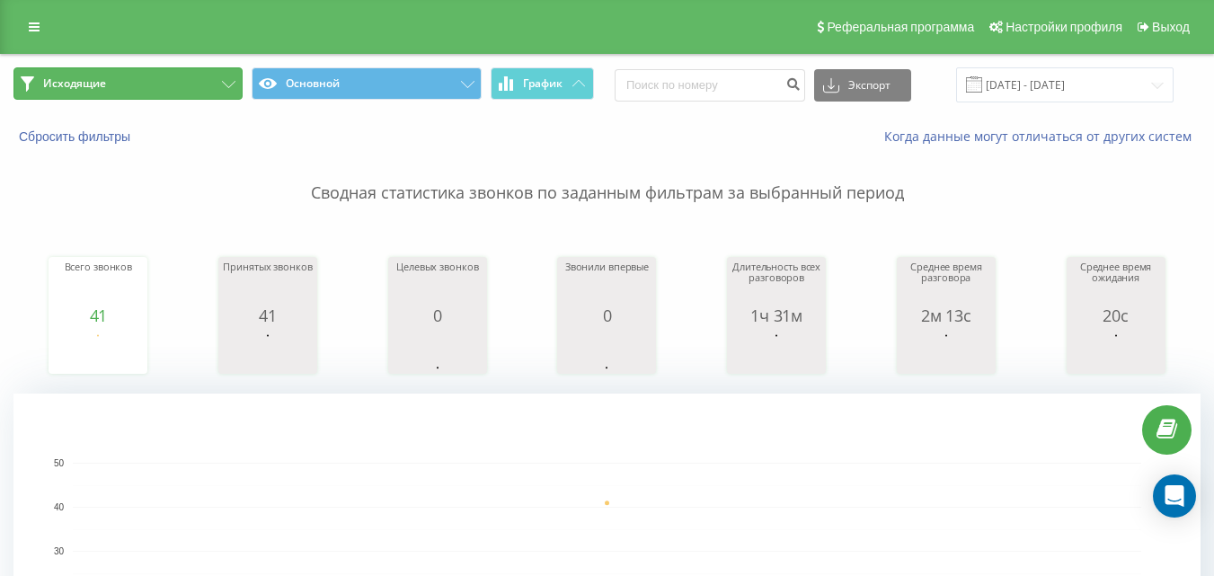
click at [189, 82] on button "Исходящие" at bounding box center [127, 83] width 229 height 32
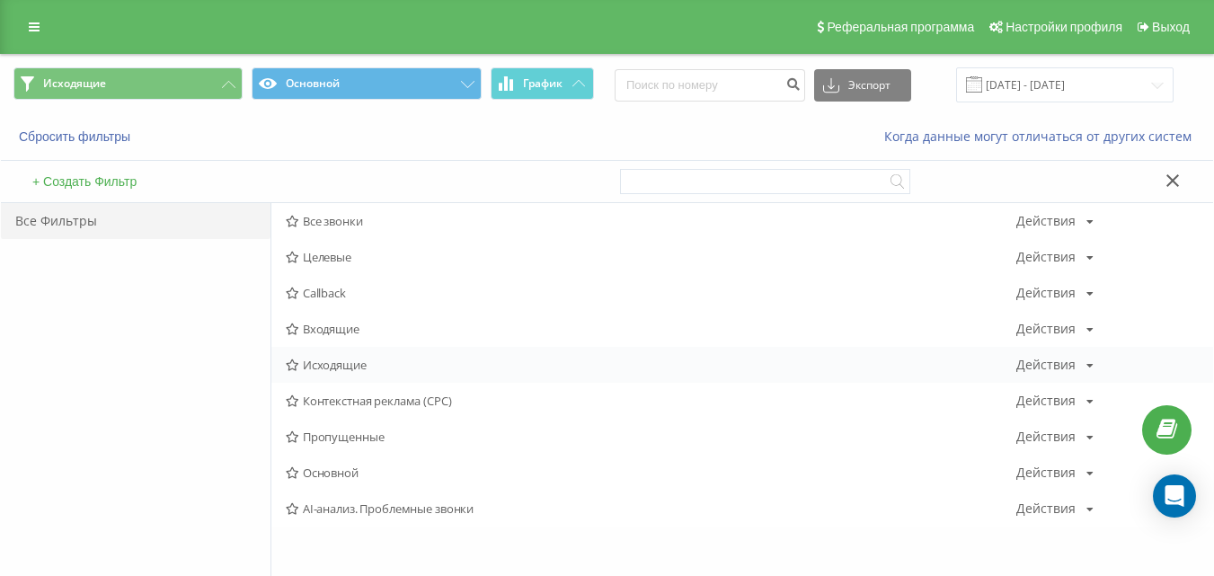
click at [325, 367] on span "Исходящие" at bounding box center [651, 365] width 731 height 13
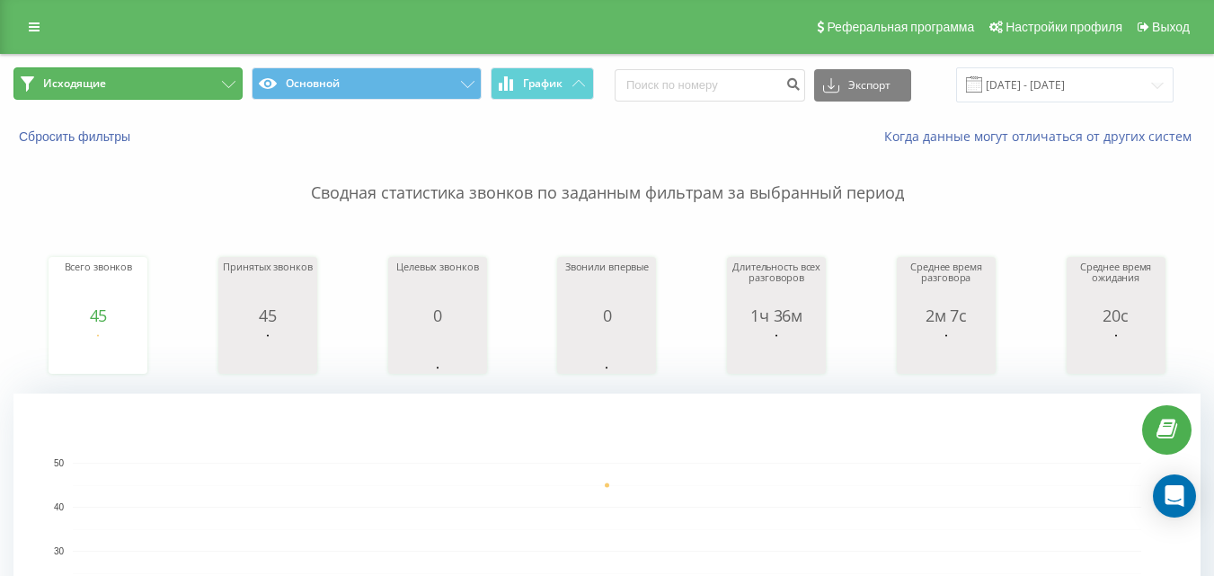
click at [200, 83] on button "Исходящие" at bounding box center [127, 83] width 229 height 32
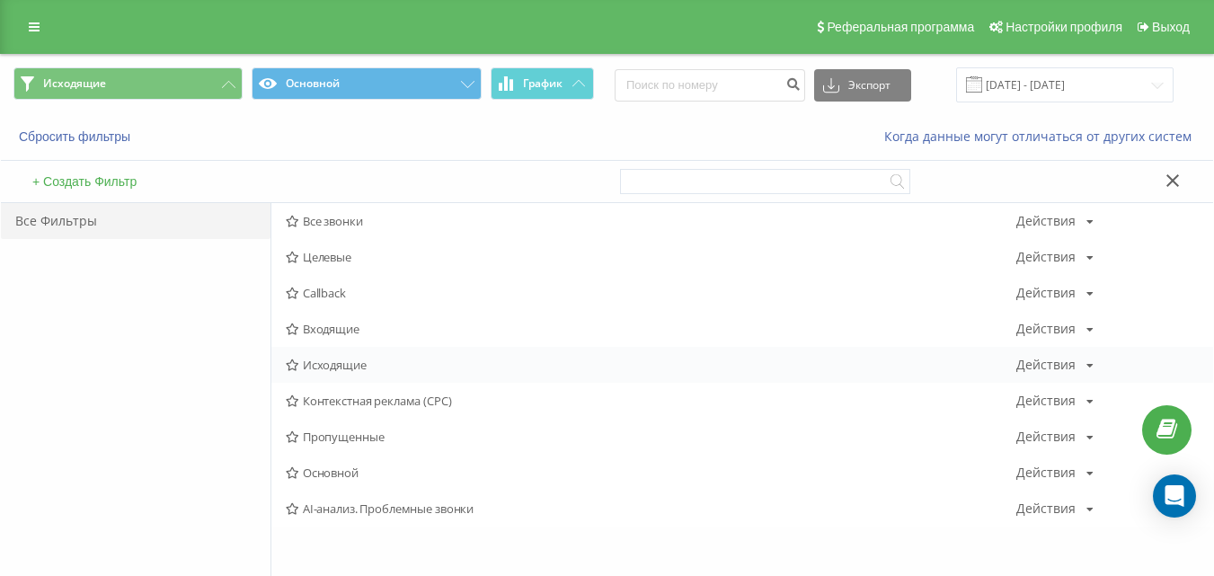
click at [308, 354] on div "Исходящие Действия Редактировать Копировать Удалить По умолчанию Поделиться" at bounding box center [742, 365] width 942 height 36
click at [316, 363] on span "Исходящие" at bounding box center [651, 365] width 731 height 13
